Goal: Find contact information: Find contact information

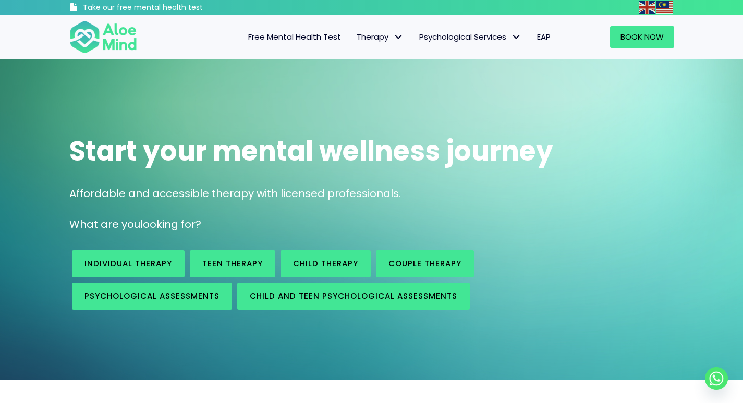
click at [548, 34] on span "EAP" at bounding box center [544, 36] width 14 height 11
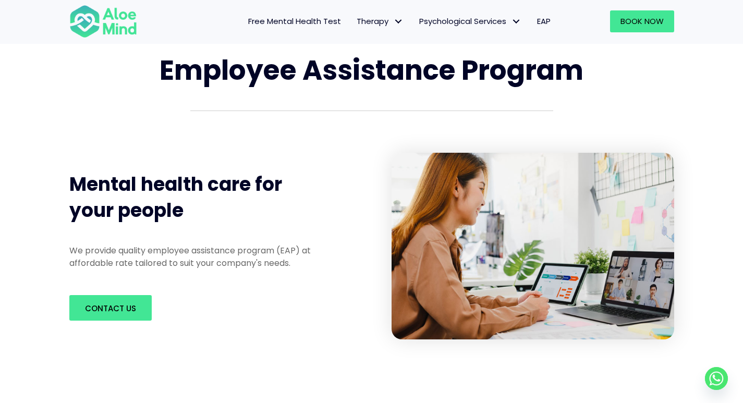
scroll to position [52, 0]
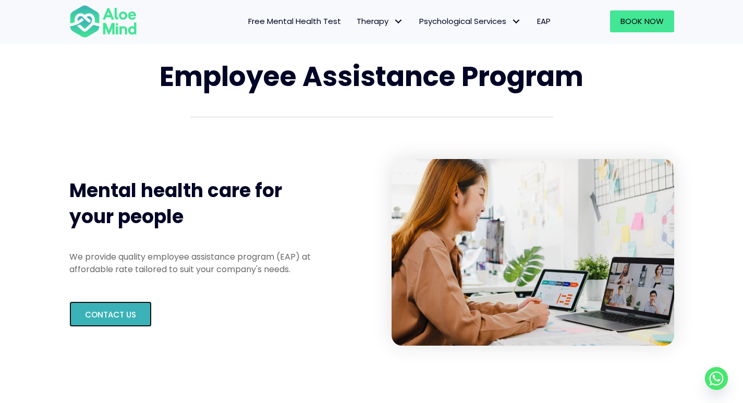
click at [117, 313] on span "Contact us" at bounding box center [110, 314] width 51 height 11
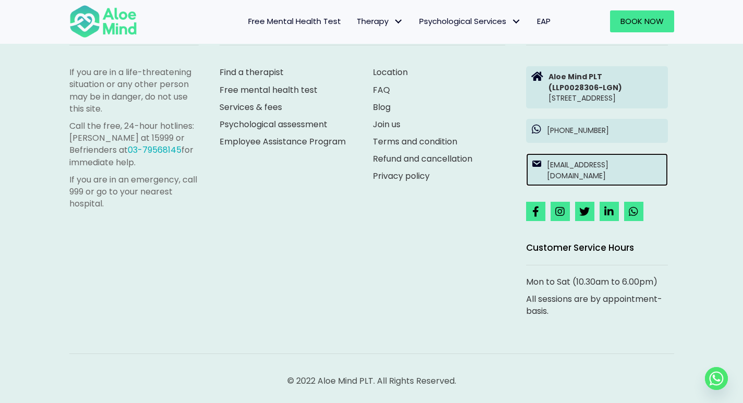
scroll to position [1828, 0]
click at [638, 173] on p "[EMAIL_ADDRESS][DOMAIN_NAME]" at bounding box center [605, 170] width 116 height 21
